Goal: Communication & Community: Answer question/provide support

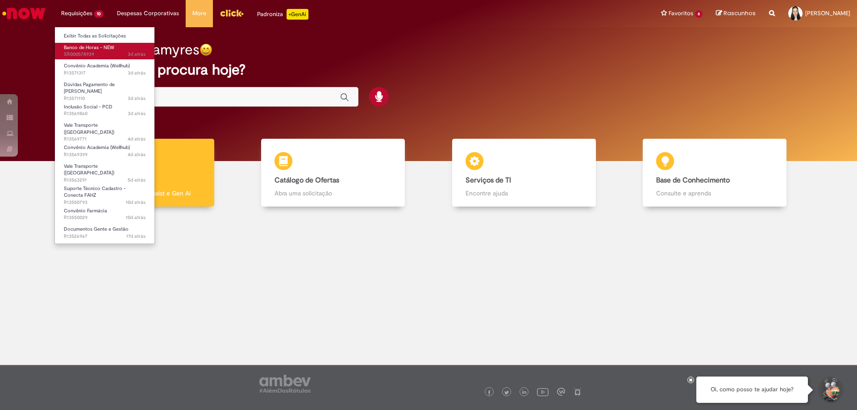
click at [98, 50] on span "Banco de Horas - NEW" at bounding box center [89, 47] width 50 height 7
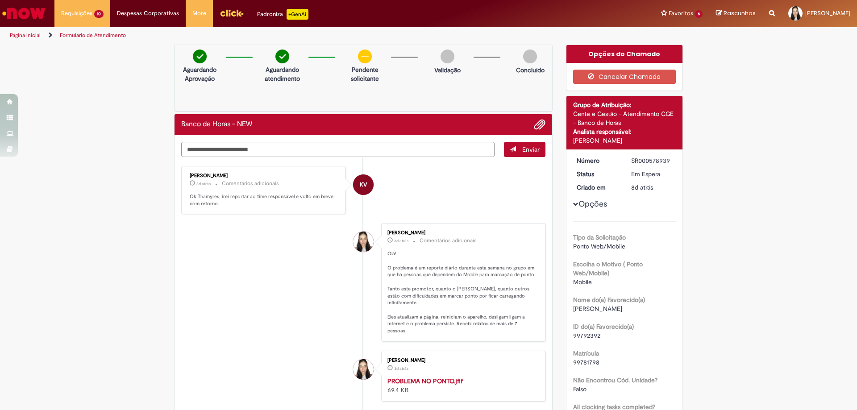
click at [294, 149] on textarea "Digite sua mensagem aqui..." at bounding box center [337, 149] width 313 height 15
type textarea "**********"
click at [531, 149] on span "Enviar" at bounding box center [530, 149] width 17 height 8
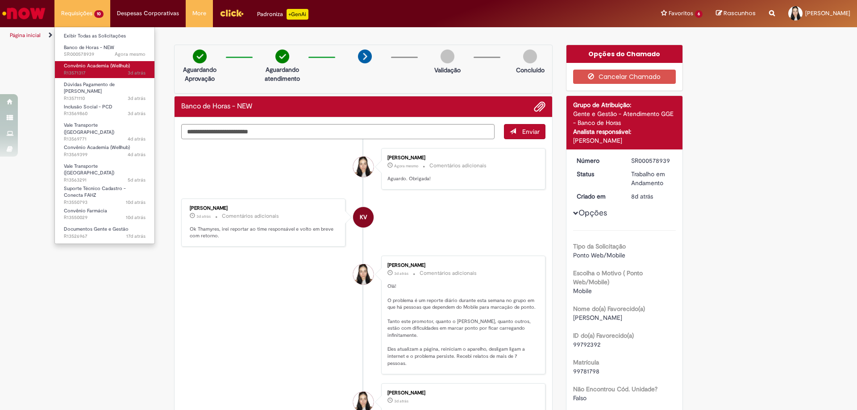
click at [98, 63] on span "Convênio Academia (Wellhub)" at bounding box center [97, 65] width 66 height 7
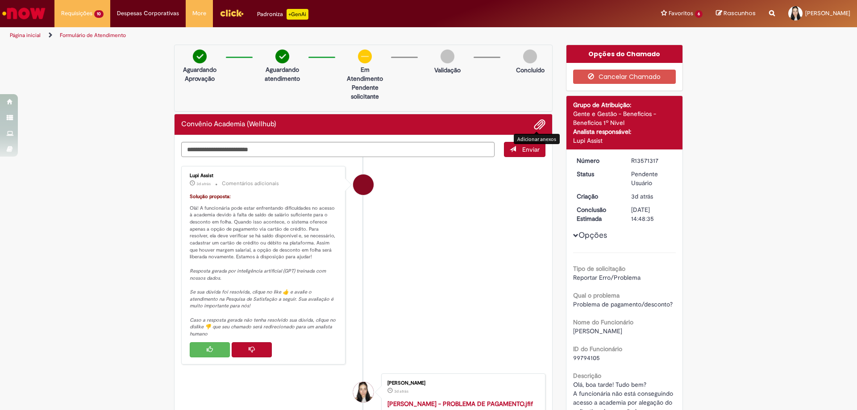
click at [535, 125] on span "Adicionar anexos" at bounding box center [539, 125] width 11 height 11
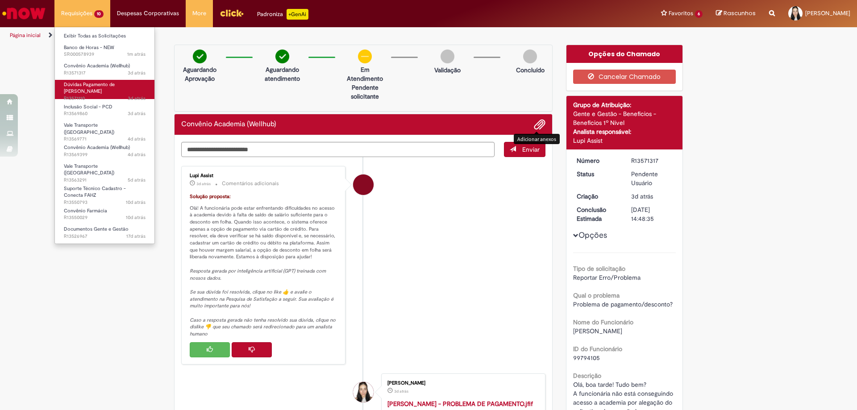
click at [106, 87] on span "Dúvidas Pagamento de [PERSON_NAME]" at bounding box center [89, 88] width 51 height 14
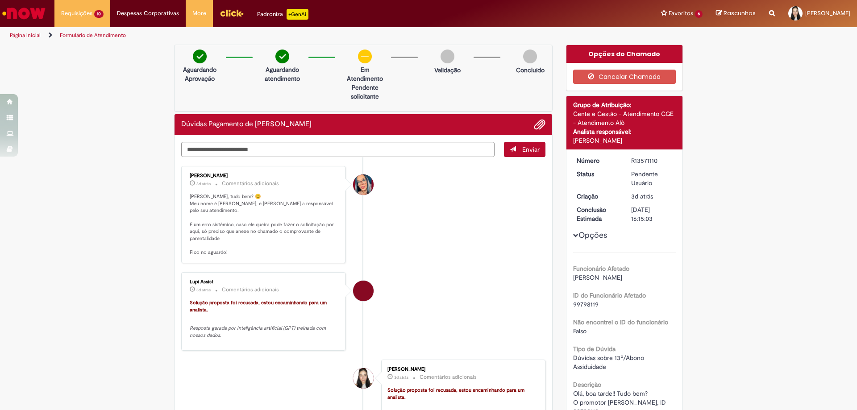
scroll to position [134, 0]
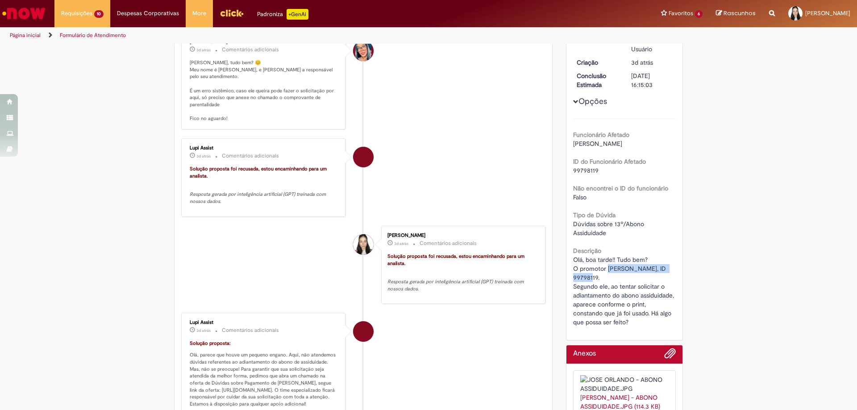
drag, startPoint x: 604, startPoint y: 267, endPoint x: 591, endPoint y: 277, distance: 16.2
click at [590, 276] on span "Olá, boa tarde!! Tudo bem? O promotor [PERSON_NAME], ID 99798119. Segundo ele, …" at bounding box center [624, 291] width 103 height 71
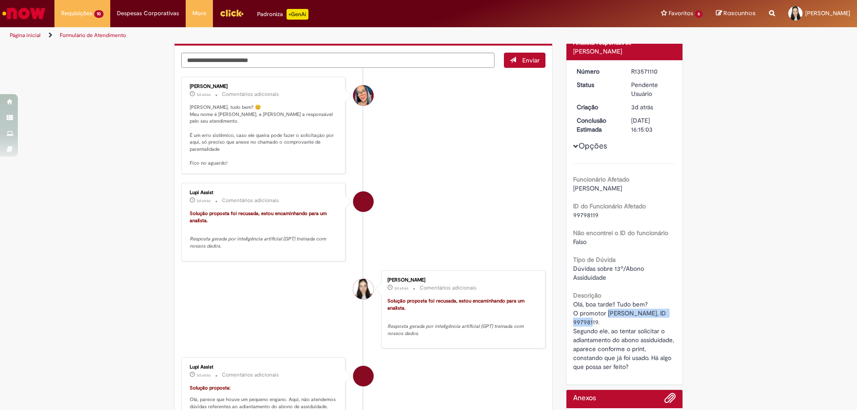
scroll to position [0, 0]
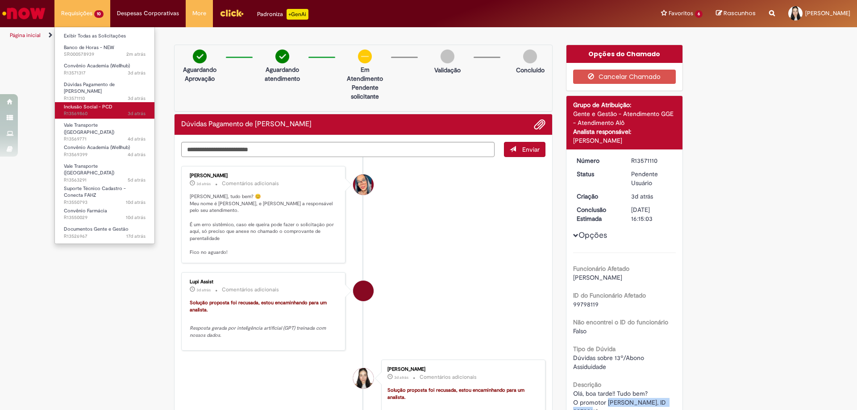
click at [100, 110] on span "3d atrás 3 dias atrás R13569860" at bounding box center [105, 113] width 82 height 7
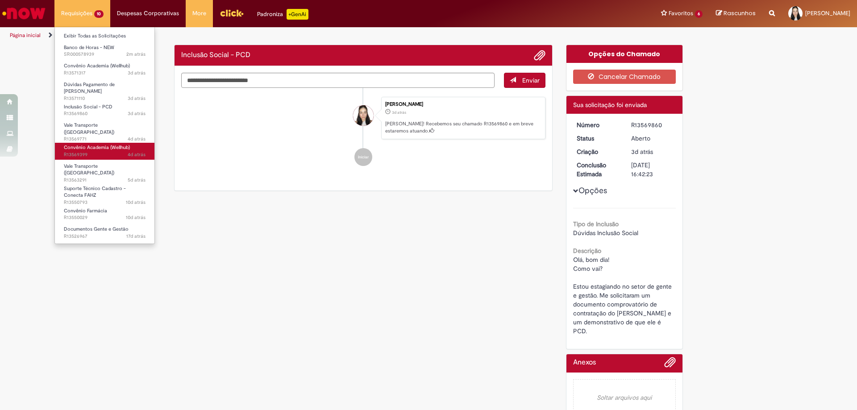
click at [112, 144] on span "Convênio Academia (Wellhub)" at bounding box center [97, 147] width 66 height 7
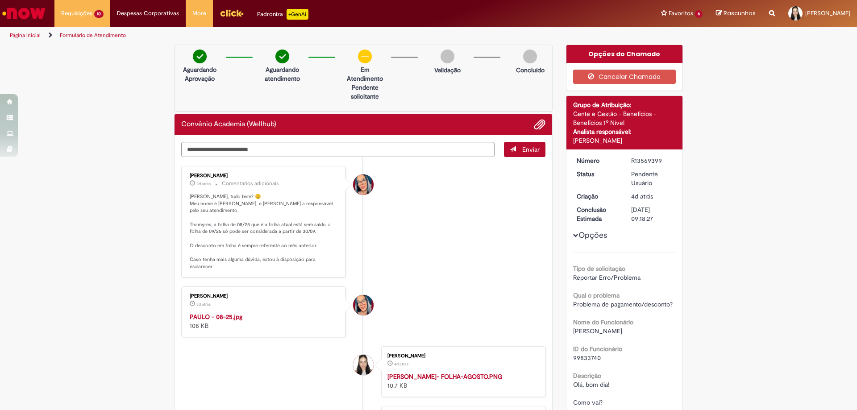
scroll to position [178, 0]
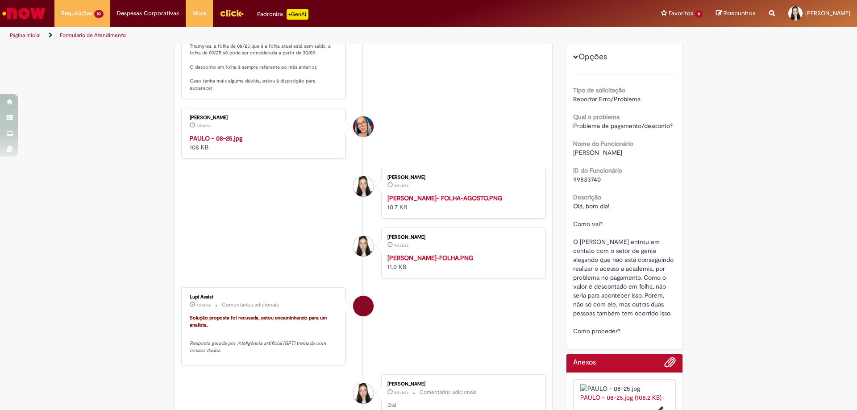
click at [265, 134] on img "Histórico de tíquete" at bounding box center [264, 134] width 149 height 0
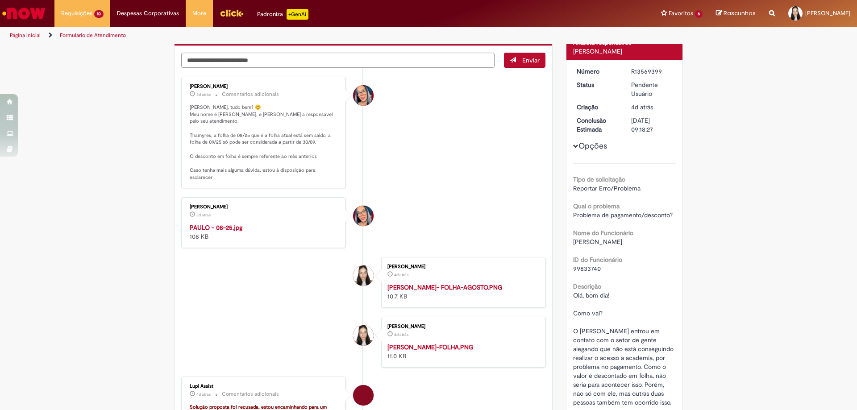
scroll to position [45, 0]
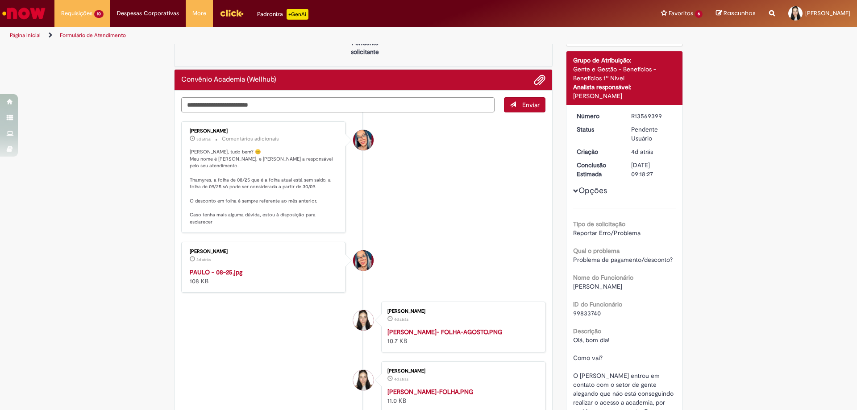
click at [424, 109] on textarea "Digite sua mensagem aqui..." at bounding box center [337, 104] width 313 height 15
type textarea "**********"
click at [524, 103] on span "Enviar" at bounding box center [530, 105] width 17 height 8
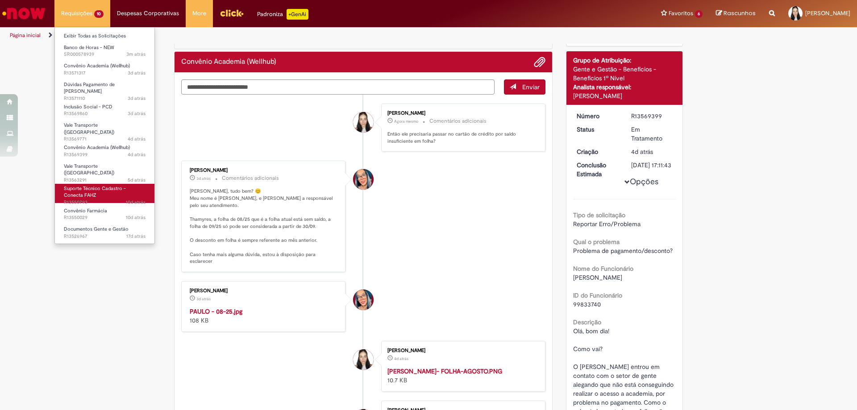
click at [98, 185] on span "Suporte Técnico Cadastro - Conecta FAHZ" at bounding box center [95, 192] width 62 height 14
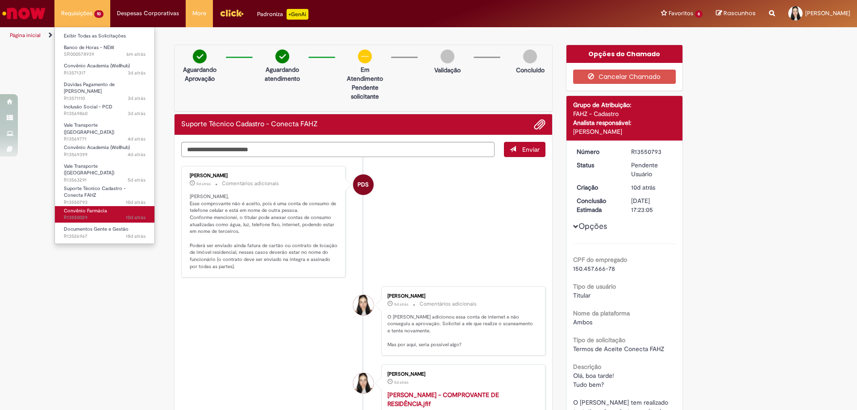
click at [116, 206] on link "Convênio Farmácia 10d atrás 10 dias atrás R13550029" at bounding box center [105, 214] width 100 height 17
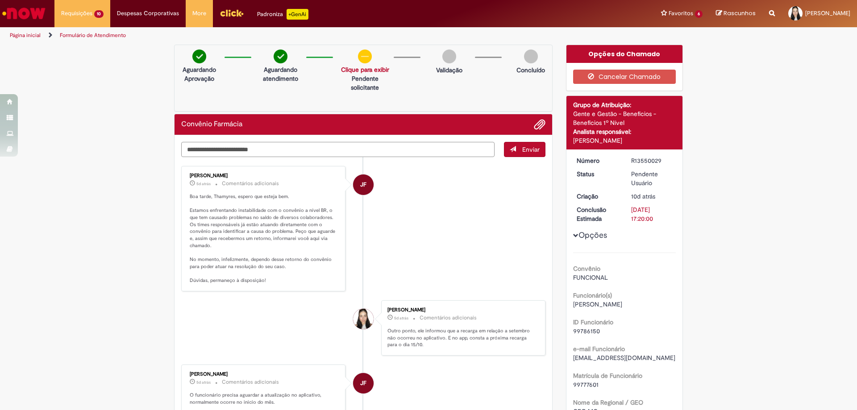
click at [378, 152] on textarea "Digite sua mensagem aqui..." at bounding box center [337, 149] width 313 height 15
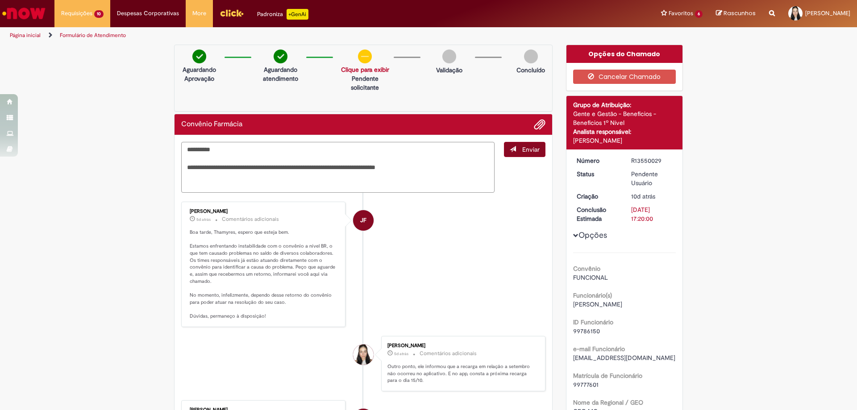
type textarea "**********"
click at [523, 149] on span "Enviar" at bounding box center [530, 149] width 17 height 8
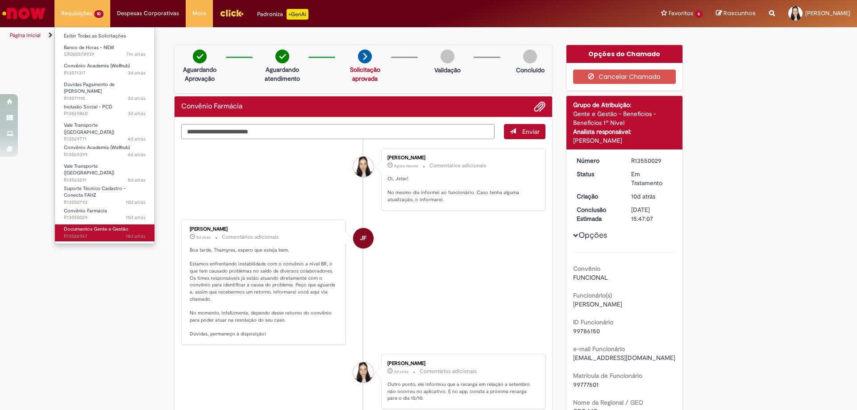
click at [100, 226] on span "Documentos Gente e Gestão" at bounding box center [96, 229] width 65 height 7
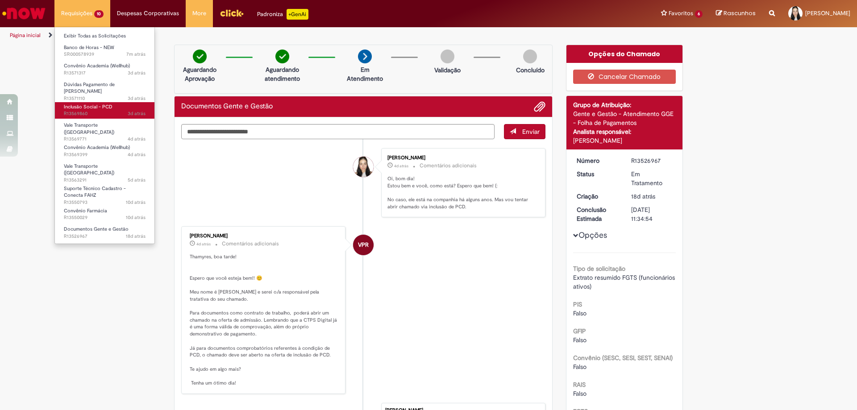
click at [116, 110] on span "3d atrás 3 dias atrás R13569860" at bounding box center [105, 113] width 82 height 7
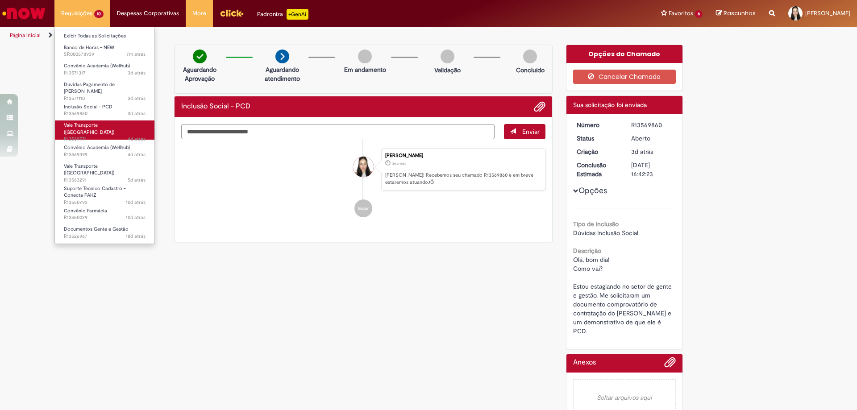
click at [120, 120] on link "Vale Transporte ([GEOGRAPHIC_DATA]) 4d atrás 4 dias atrás R13569771" at bounding box center [105, 129] width 100 height 19
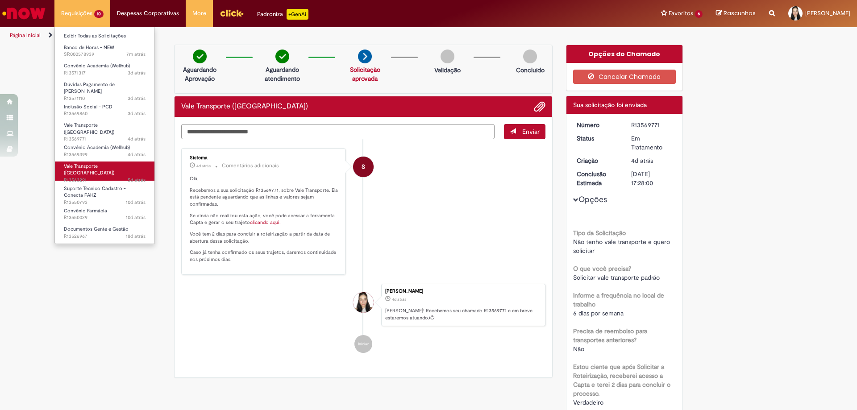
click at [107, 163] on span "Vale Transporte ([GEOGRAPHIC_DATA])" at bounding box center [89, 170] width 50 height 14
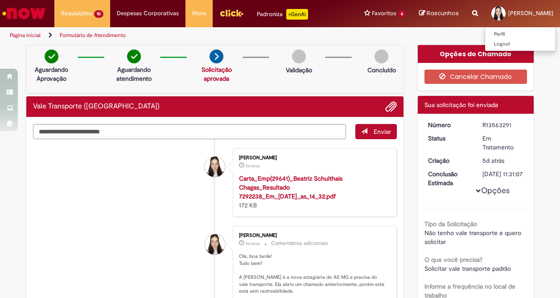
click at [509, 13] on span "[PERSON_NAME]" at bounding box center [531, 13] width 45 height 8
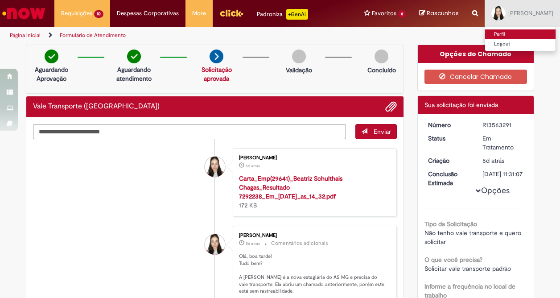
click at [486, 32] on link "Perfil" at bounding box center [521, 34] width 71 height 10
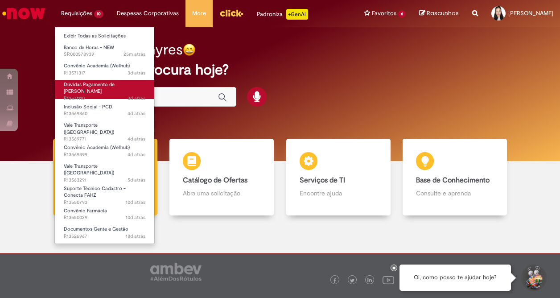
click at [103, 86] on span "Dúvidas Pagamento de [PERSON_NAME]" at bounding box center [89, 88] width 51 height 14
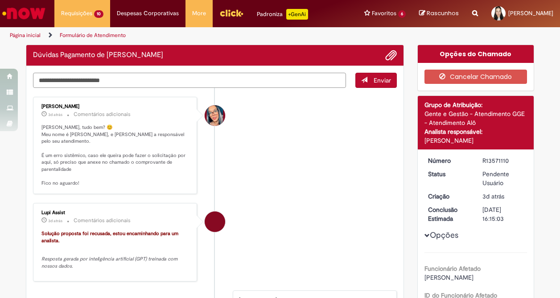
click at [120, 76] on textarea "Digite sua mensagem aqui..." at bounding box center [189, 80] width 313 height 15
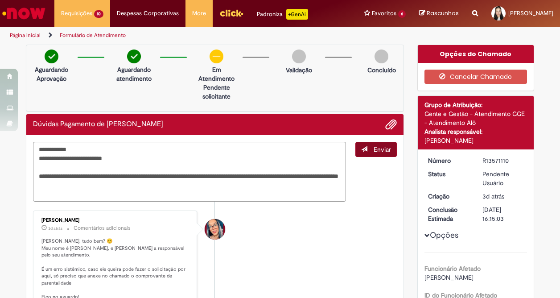
type textarea "**********"
click at [364, 143] on button "Enviar" at bounding box center [377, 149] width 42 height 15
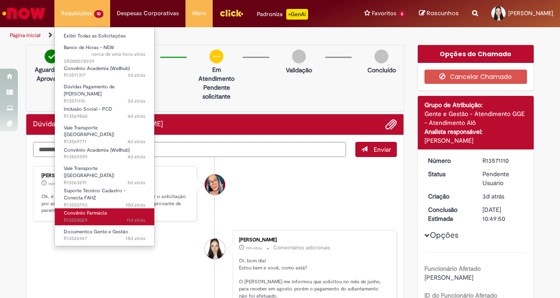
click at [119, 217] on span "11d atrás 11 dias atrás R13550029" at bounding box center [105, 220] width 82 height 7
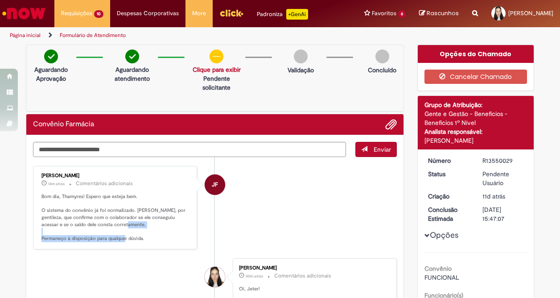
drag, startPoint x: 162, startPoint y: 240, endPoint x: 33, endPoint y: 240, distance: 129.0
click at [36, 240] on div "Jeter Filho 14m atrás 14 minutos atrás Comentários adicionais Bom dia, Thamyres…" at bounding box center [115, 208] width 159 height 78
copy p "Permaneço à disposição para qualquer dúvida."
click at [160, 226] on p "Bom dia, Thamyres! Espero que esteja bem. O sistema do convênio já foi normaliz…" at bounding box center [116, 217] width 149 height 49
click at [155, 154] on textarea "Digite sua mensagem aqui..." at bounding box center [189, 149] width 313 height 15
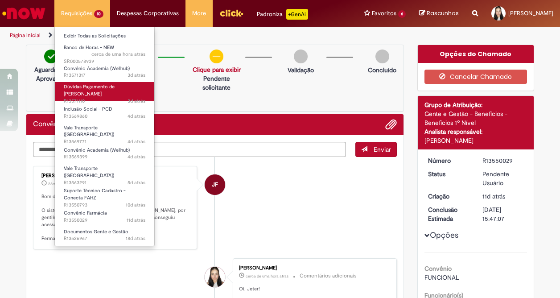
click at [110, 98] on span "3d atrás 3 dias atrás R13571110" at bounding box center [105, 101] width 82 height 7
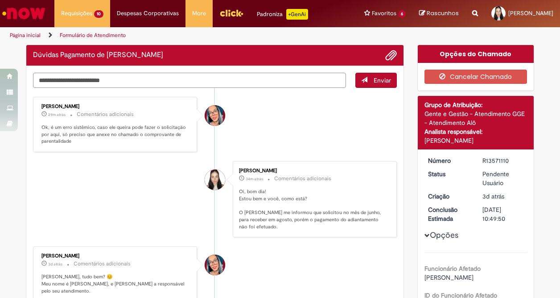
click at [220, 85] on textarea "Digite sua mensagem aqui..." at bounding box center [189, 80] width 313 height 15
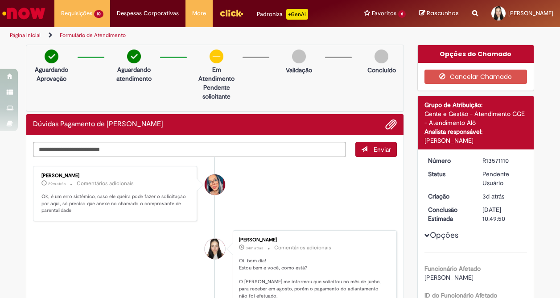
click at [229, 79] on p "Em Atendimento" at bounding box center [216, 74] width 43 height 18
click at [224, 150] on textarea "Digite sua mensagem aqui..." at bounding box center [189, 149] width 313 height 15
type textarea "*"
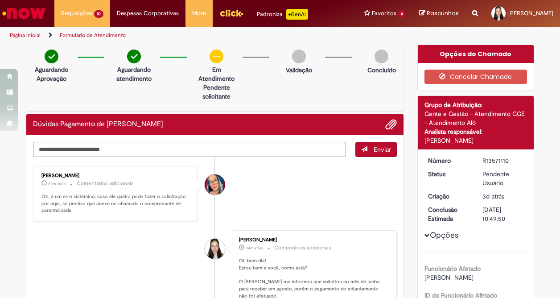
type textarea "*"
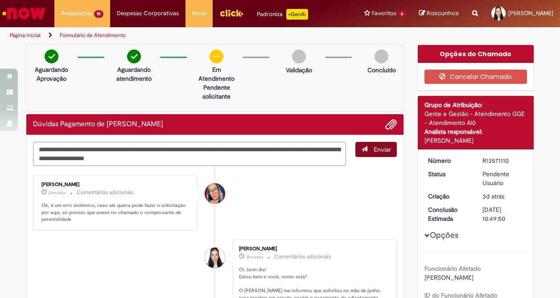
type textarea "**********"
click at [382, 145] on span "Enviar" at bounding box center [382, 149] width 17 height 8
